Goal: Task Accomplishment & Management: Use online tool/utility

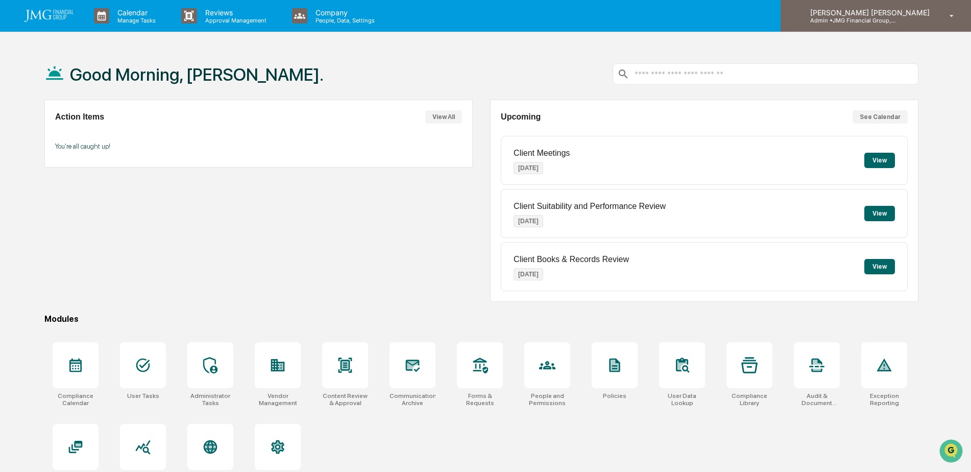
click at [895, 23] on p "Admin • JMG Financial Group, Ltd." at bounding box center [849, 20] width 95 height 7
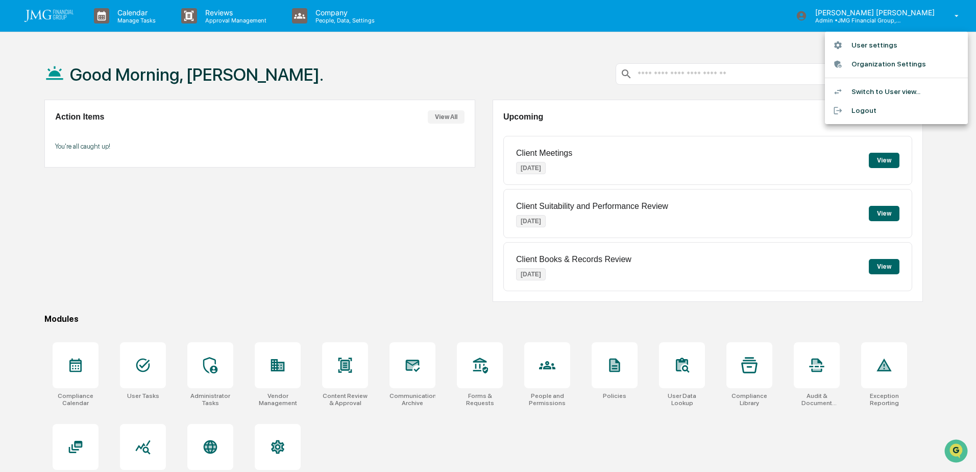
click at [874, 111] on li "Logout" at bounding box center [896, 110] width 143 height 19
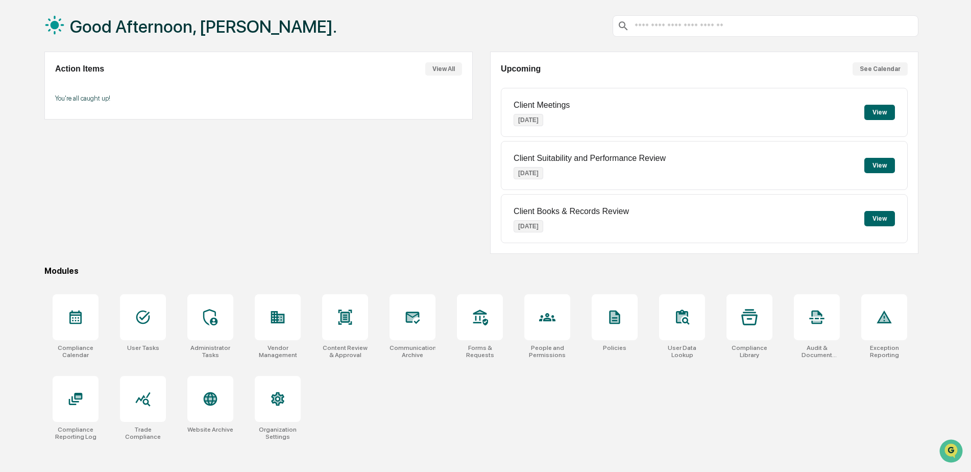
scroll to position [49, 0]
click at [278, 329] on div at bounding box center [278, 317] width 46 height 46
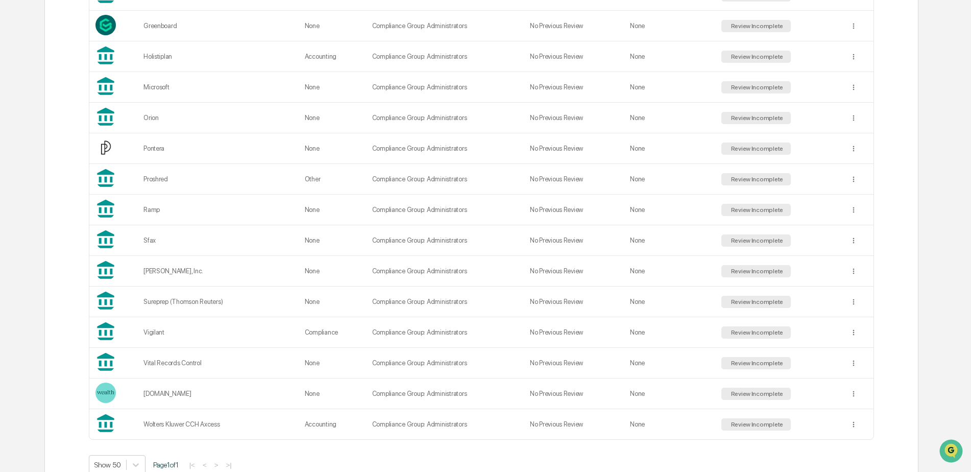
scroll to position [693, 0]
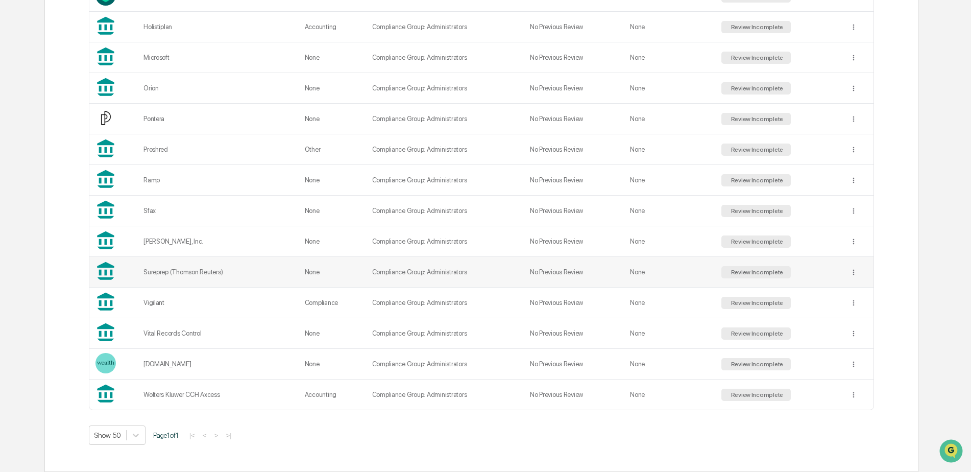
click at [227, 268] on td "Sureprep (Thomson Reuters)" at bounding box center [217, 272] width 161 height 31
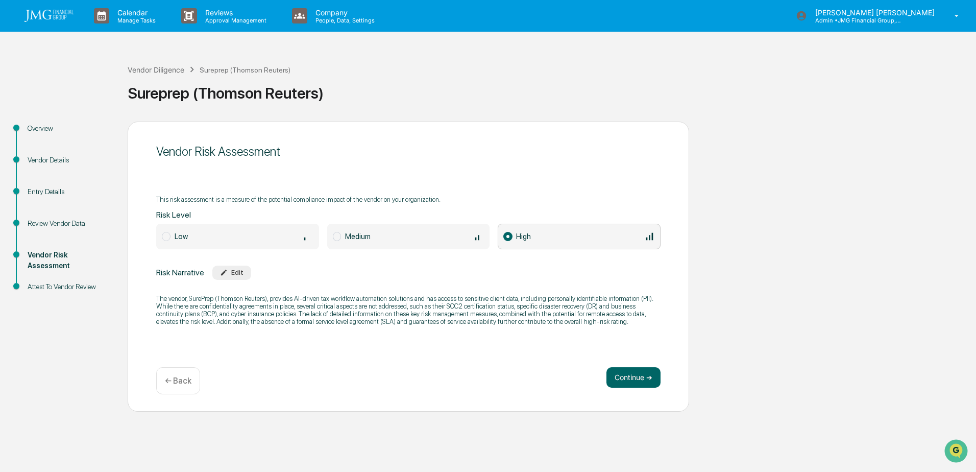
click at [69, 162] on div "Vendor Details" at bounding box center [70, 160] width 84 height 11
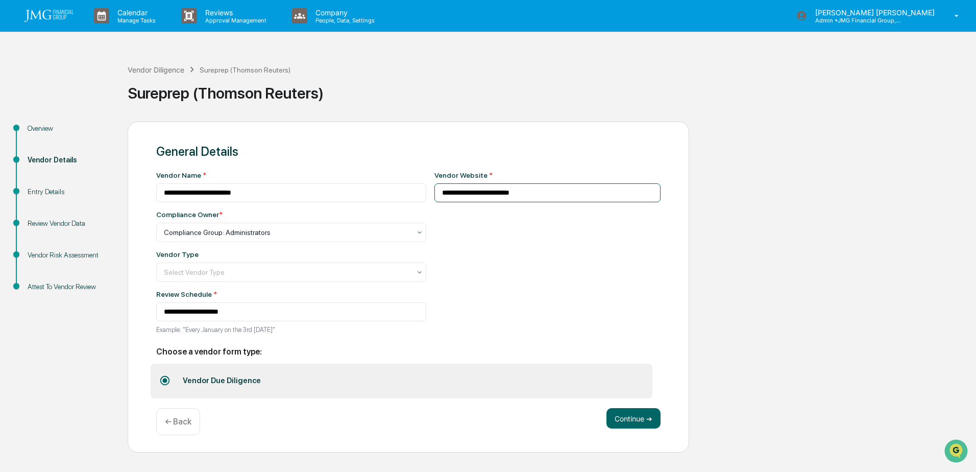
click at [510, 196] on input "**********" at bounding box center [548, 192] width 227 height 19
drag, startPoint x: 515, startPoint y: 194, endPoint x: 429, endPoint y: 194, distance: 85.3
click at [435, 194] on input "**********" at bounding box center [548, 192] width 227 height 19
click at [556, 198] on input "**********" at bounding box center [548, 192] width 227 height 19
click at [756, 220] on div "**********" at bounding box center [488, 287] width 966 height 331
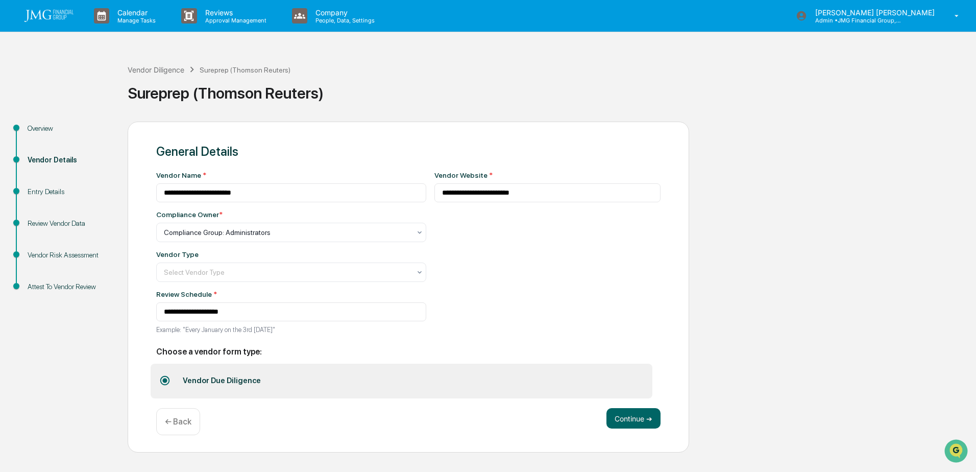
click at [78, 225] on div "Review Vendor Data" at bounding box center [70, 223] width 84 height 11
click at [54, 189] on div "Entry Details" at bounding box center [70, 191] width 84 height 11
click at [692, 282] on div "**********" at bounding box center [488, 287] width 966 height 331
click at [50, 192] on div "Entry Details" at bounding box center [70, 191] width 84 height 11
click at [49, 192] on div "Entry Details" at bounding box center [70, 191] width 84 height 11
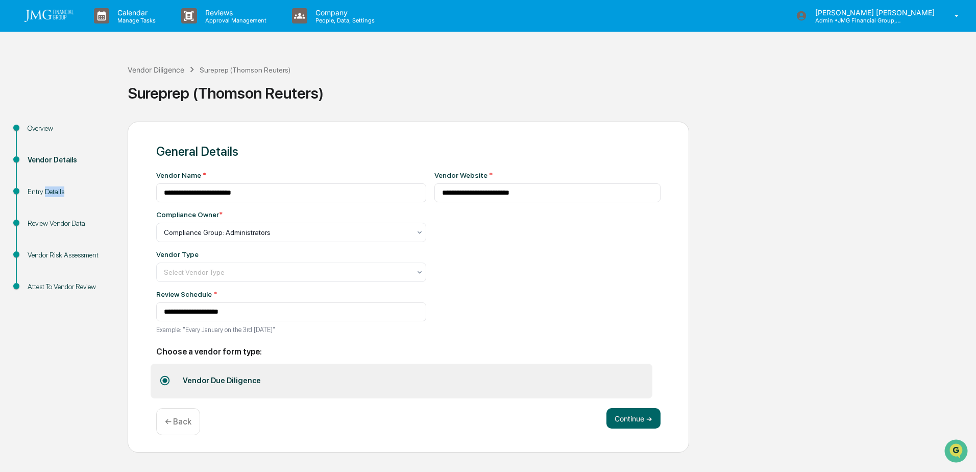
click at [49, 192] on div "Entry Details" at bounding box center [70, 191] width 84 height 11
click at [48, 220] on div "Review Vendor Data" at bounding box center [70, 223] width 84 height 11
click at [49, 220] on div "Review Vendor Data" at bounding box center [70, 223] width 84 height 11
click at [69, 257] on div "Vendor Risk Assessment" at bounding box center [70, 255] width 84 height 11
click at [69, 256] on div "Vendor Risk Assessment" at bounding box center [70, 255] width 84 height 11
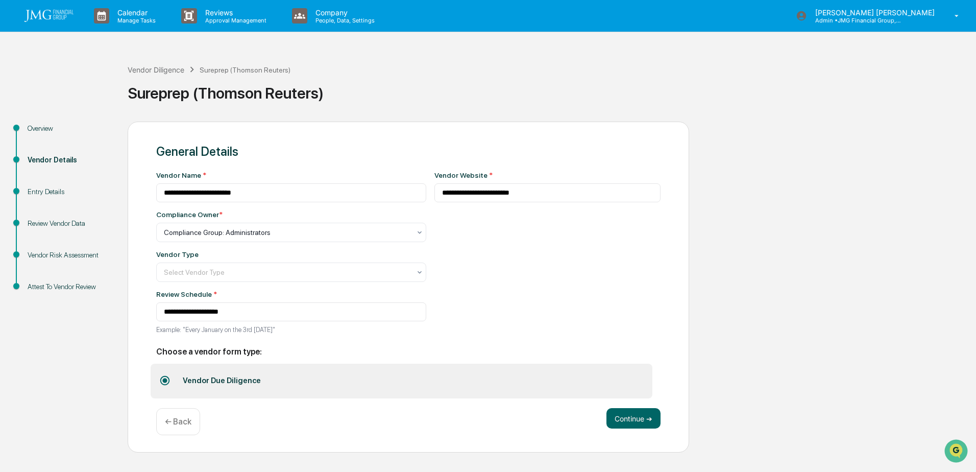
click at [48, 12] on img at bounding box center [49, 16] width 49 height 12
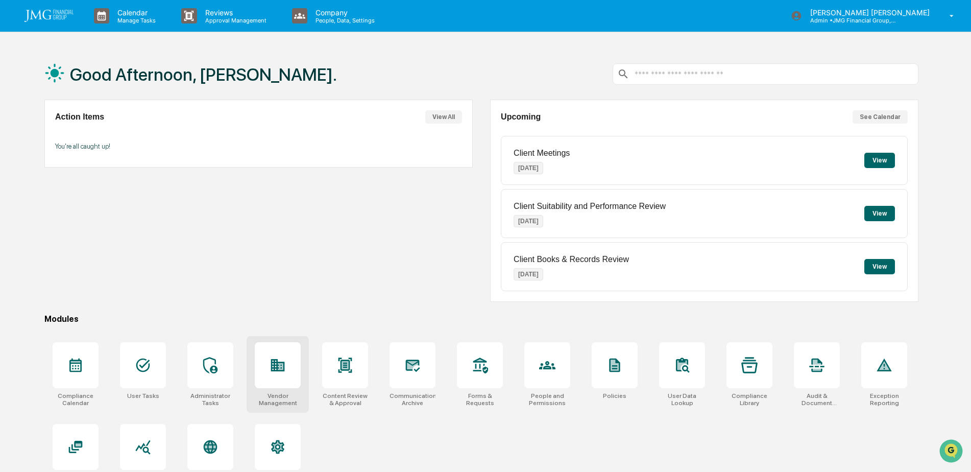
click at [286, 364] on icon at bounding box center [278, 365] width 16 height 16
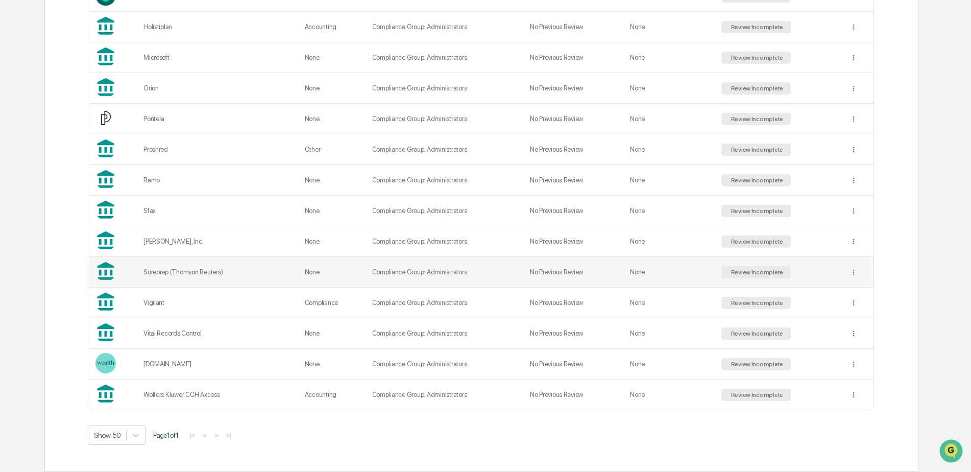
click at [208, 272] on div "Sureprep (Thomson Reuters)" at bounding box center [217, 272] width 149 height 8
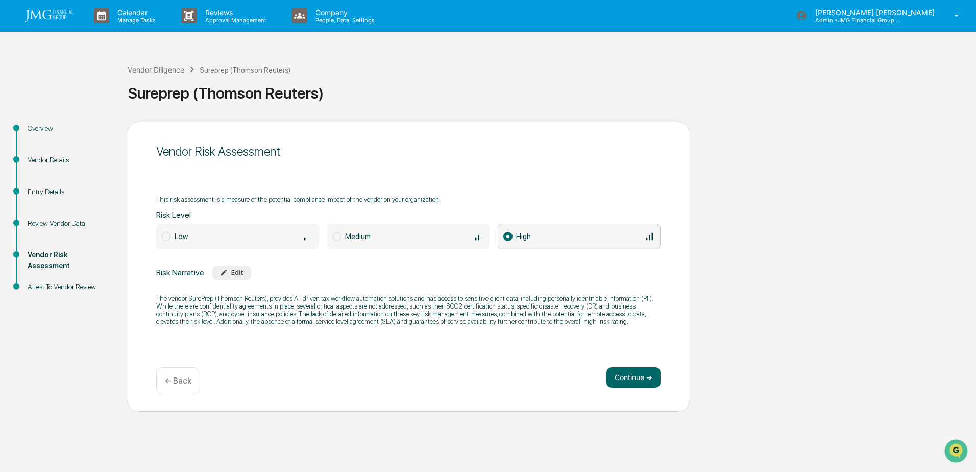
click at [54, 163] on div "Vendor Details" at bounding box center [70, 160] width 84 height 11
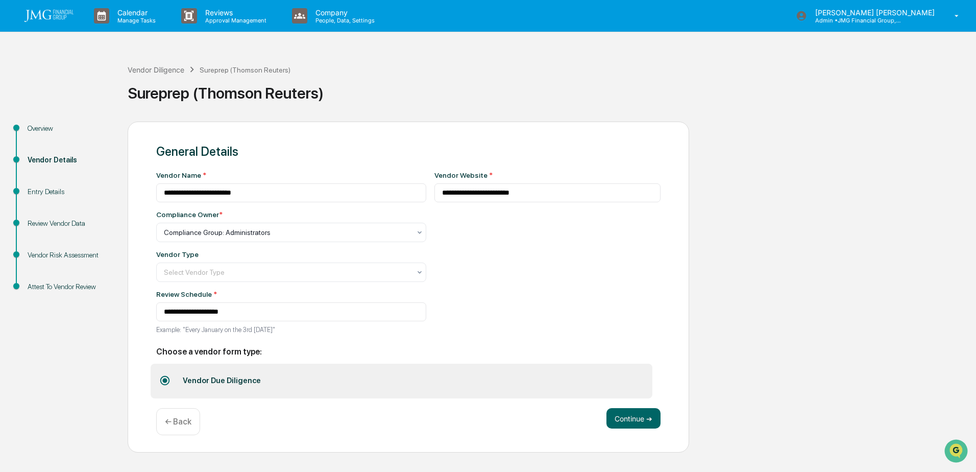
click at [48, 193] on div "Entry Details" at bounding box center [70, 191] width 84 height 11
click at [628, 418] on button "Continue ➔" at bounding box center [634, 418] width 54 height 20
